Goal: Task Accomplishment & Management: Manage account settings

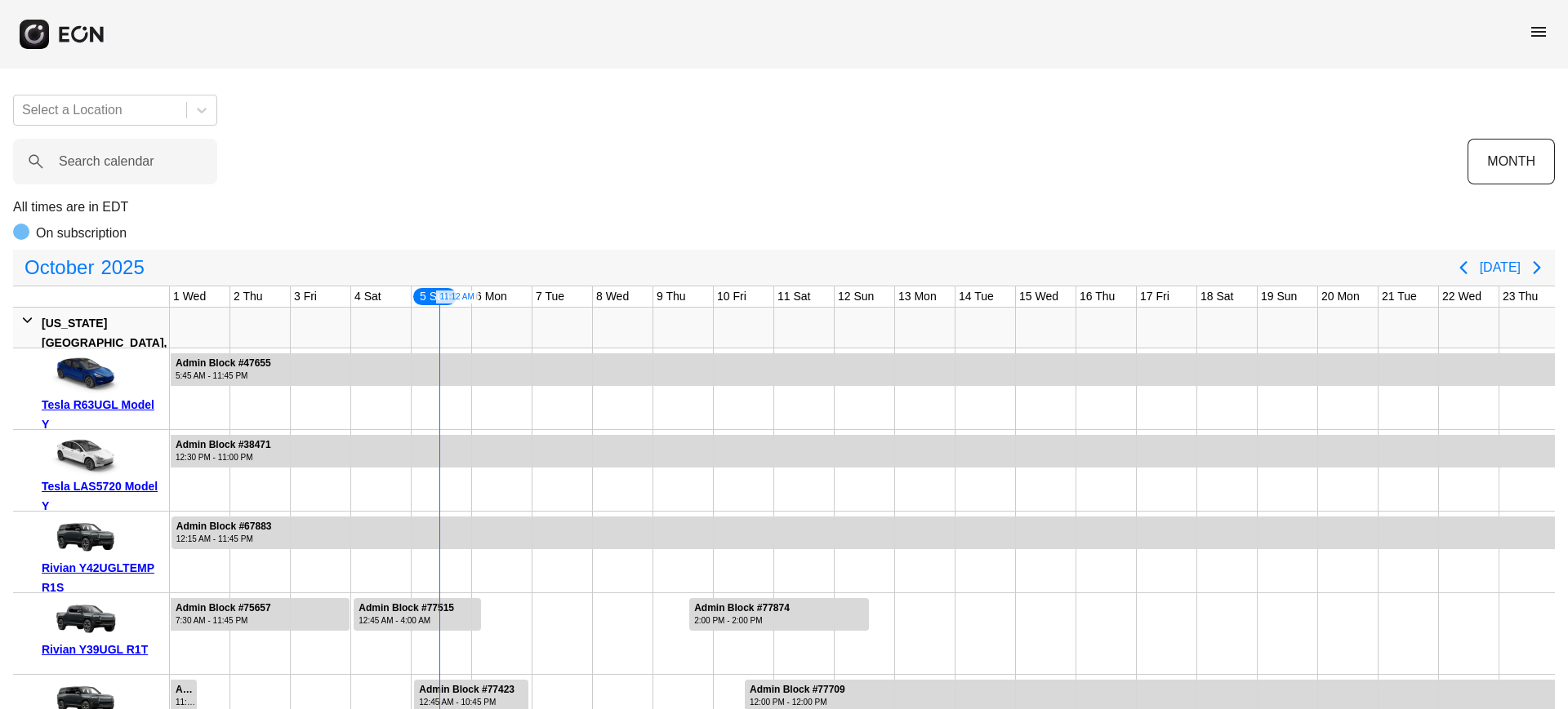
scroll to position [0, 234]
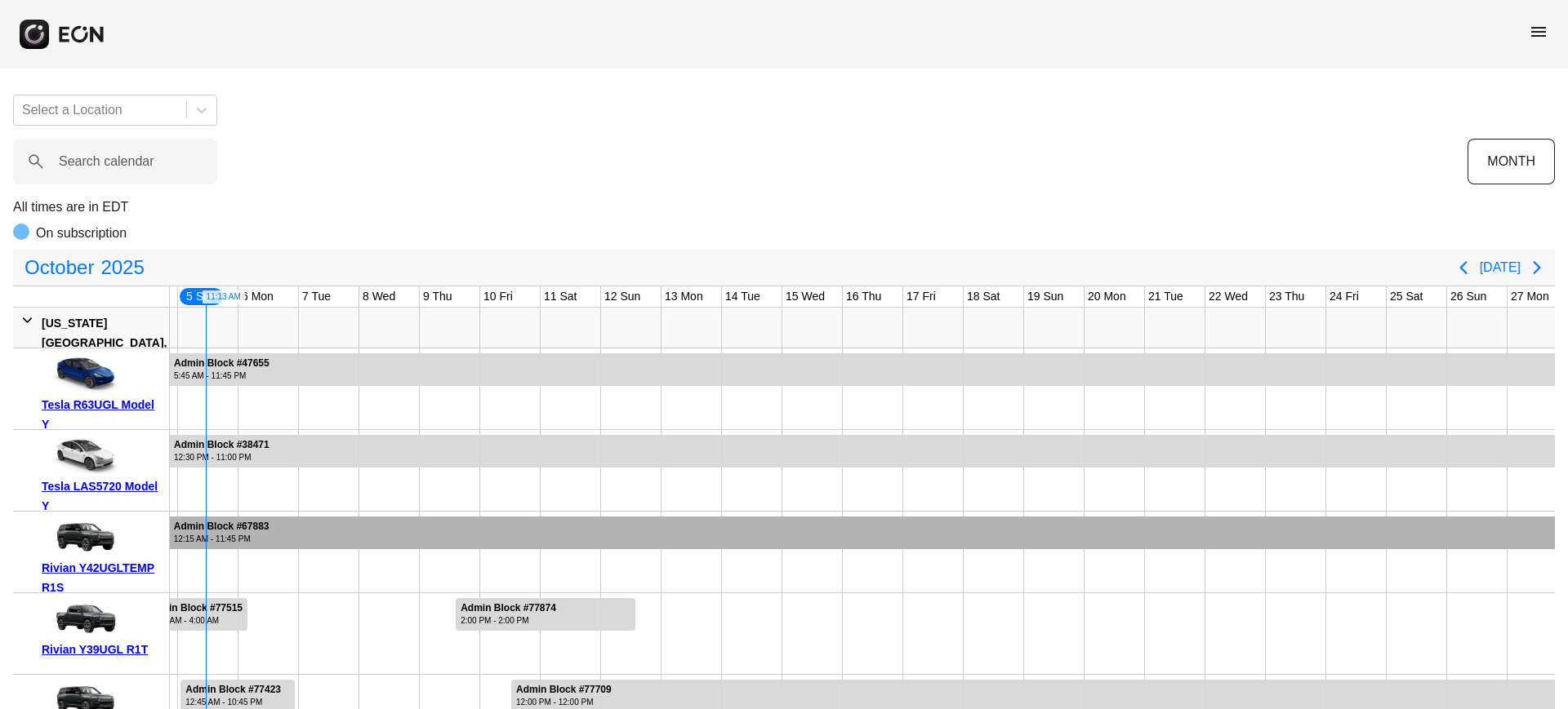
click at [1489, 557] on div at bounding box center [1478, 552] width 60 height 81
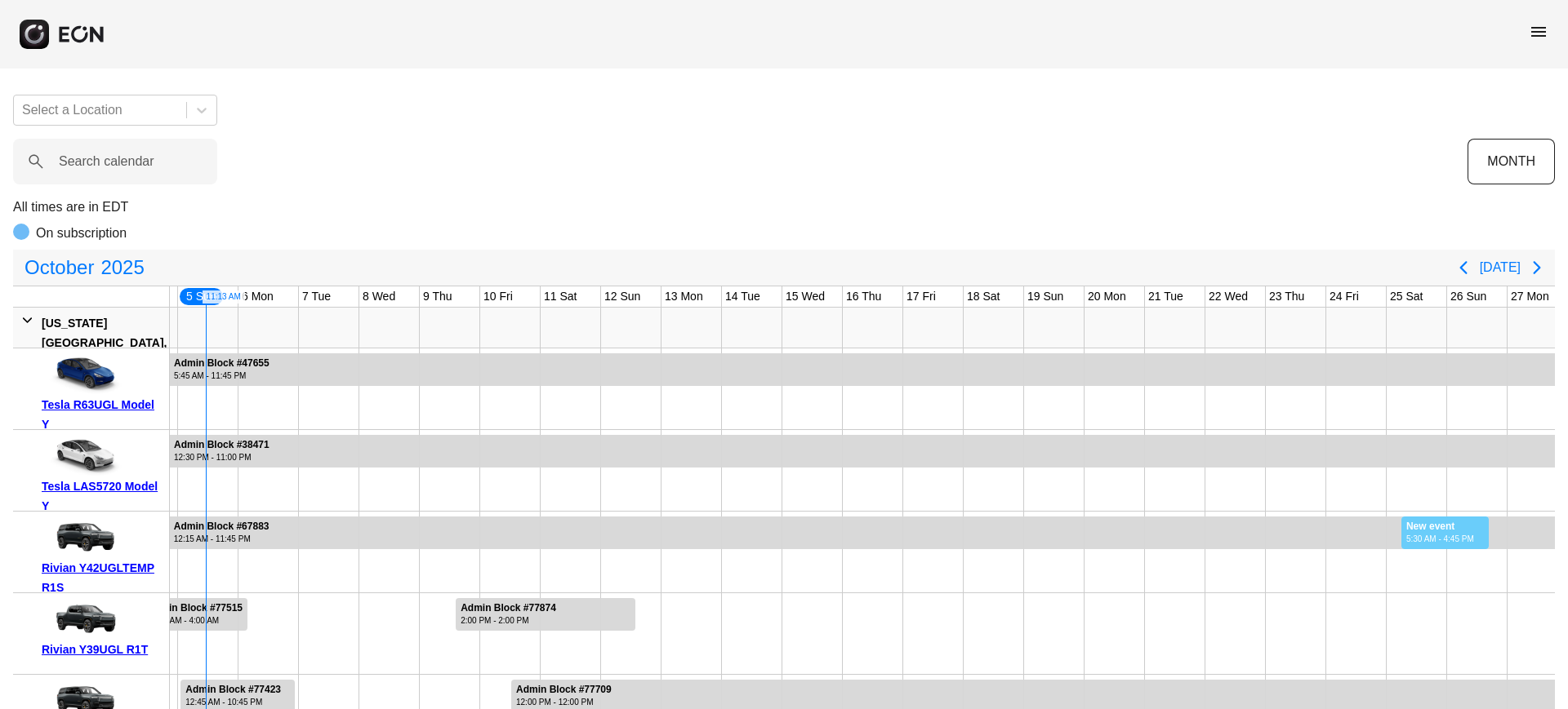
drag, startPoint x: 1489, startPoint y: 557, endPoint x: 1284, endPoint y: 710, distance: 255.8
